Goal: Information Seeking & Learning: Learn about a topic

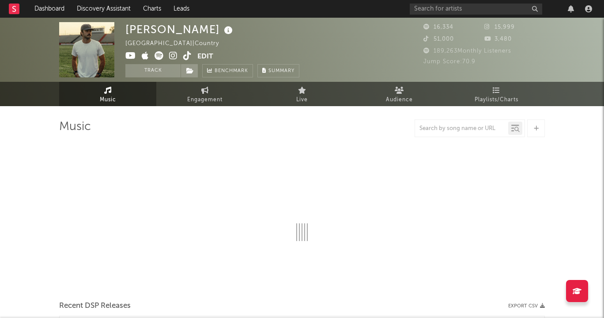
select select "6m"
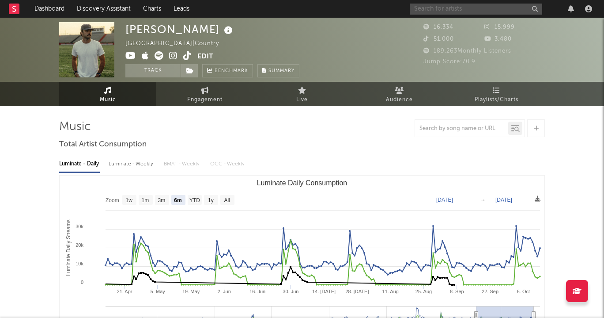
click at [458, 12] on input "text" at bounding box center [476, 9] width 133 height 11
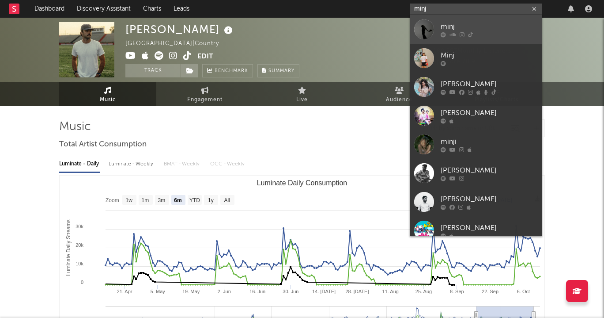
type input "minj"
click at [489, 27] on div "minj" at bounding box center [489, 26] width 97 height 11
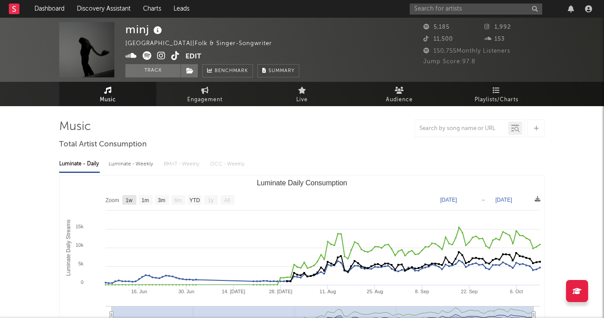
click at [127, 199] on text "1w" at bounding box center [129, 200] width 7 height 6
select select "1w"
type input "[DATE]"
